Goal: Task Accomplishment & Management: Manage account settings

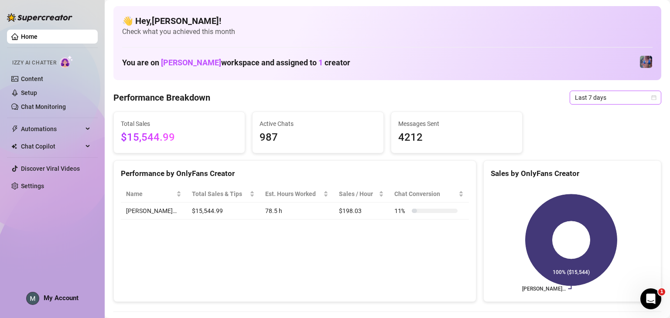
click at [623, 96] on span "Last 7 days" at bounding box center [615, 97] width 81 height 13
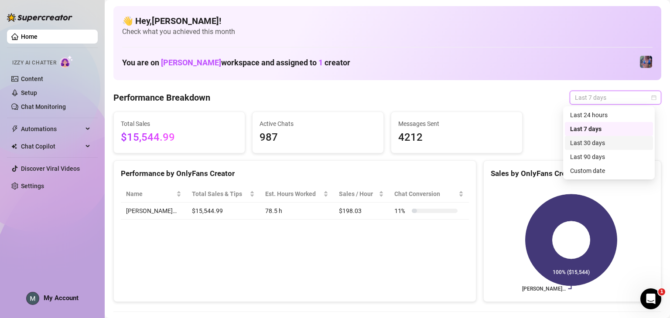
click at [621, 143] on div "Last 30 days" at bounding box center [609, 143] width 78 height 10
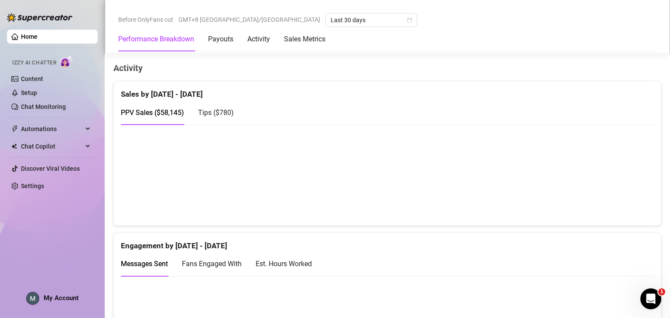
scroll to position [507, 0]
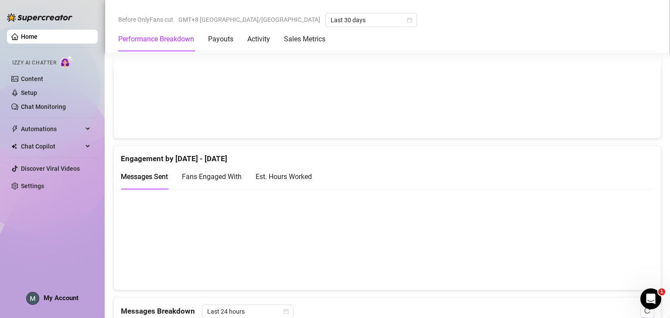
click at [73, 296] on span "My Account" at bounding box center [61, 298] width 35 height 8
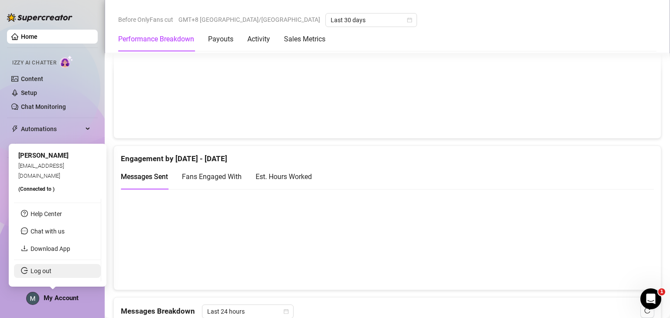
click at [51, 273] on link "Log out" at bounding box center [41, 271] width 21 height 7
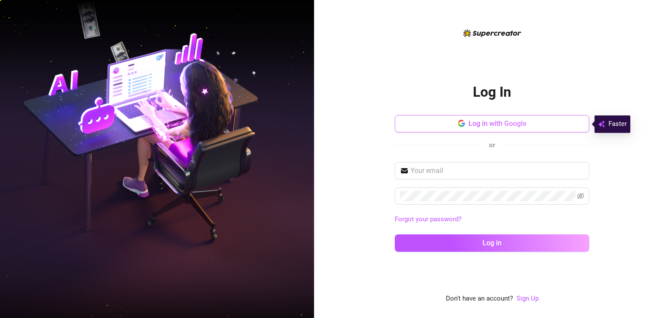
click at [476, 124] on span "Log in with Google" at bounding box center [497, 124] width 58 height 8
